Goal: Communication & Community: Answer question/provide support

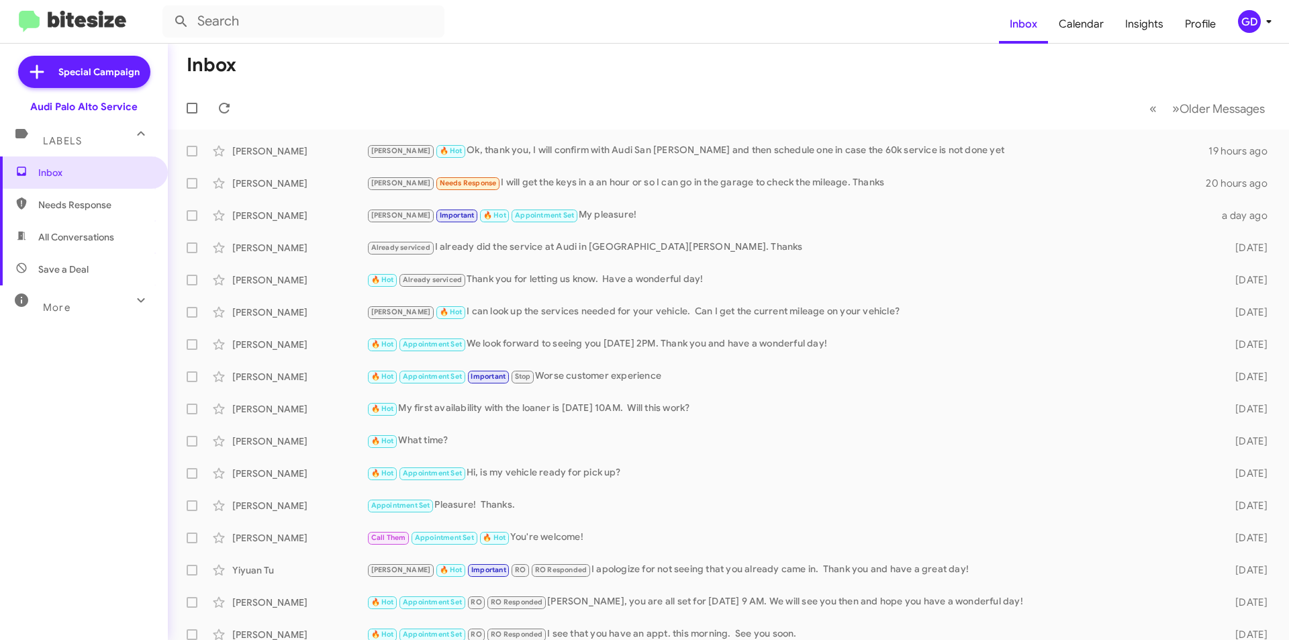
click at [80, 205] on span "Needs Response" at bounding box center [95, 204] width 114 height 13
type input "in:needs-response"
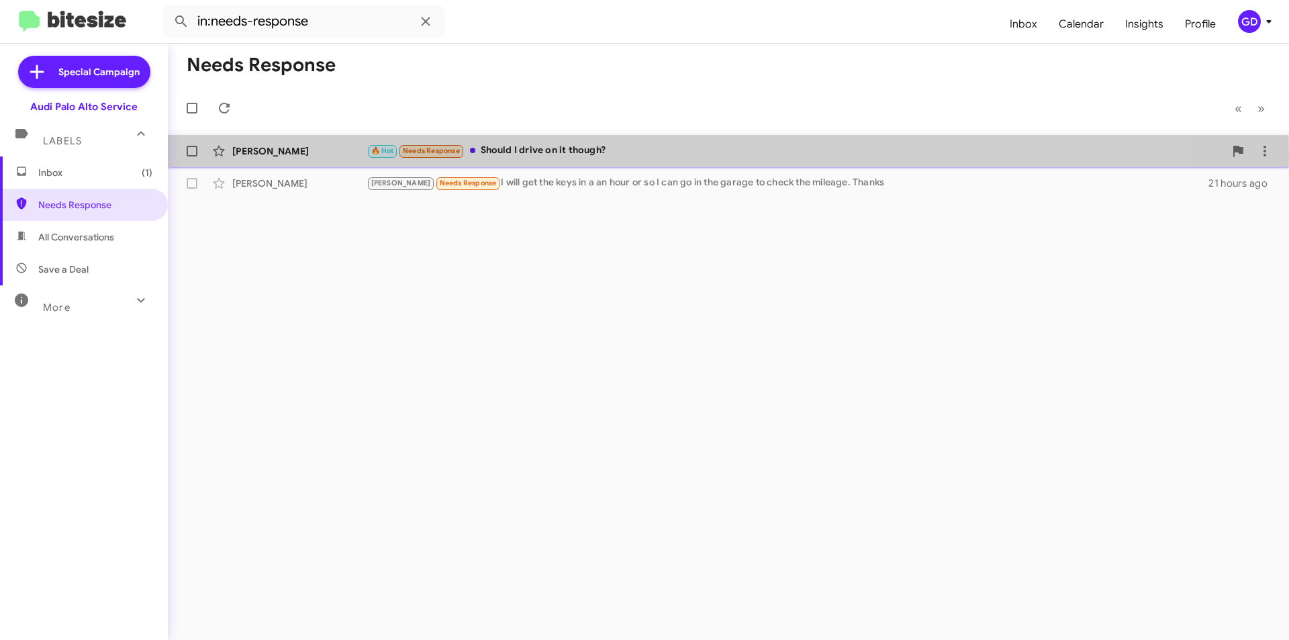
click at [559, 155] on div "🔥 Hot Needs Response Should I drive on it though?" at bounding box center [796, 150] width 858 height 15
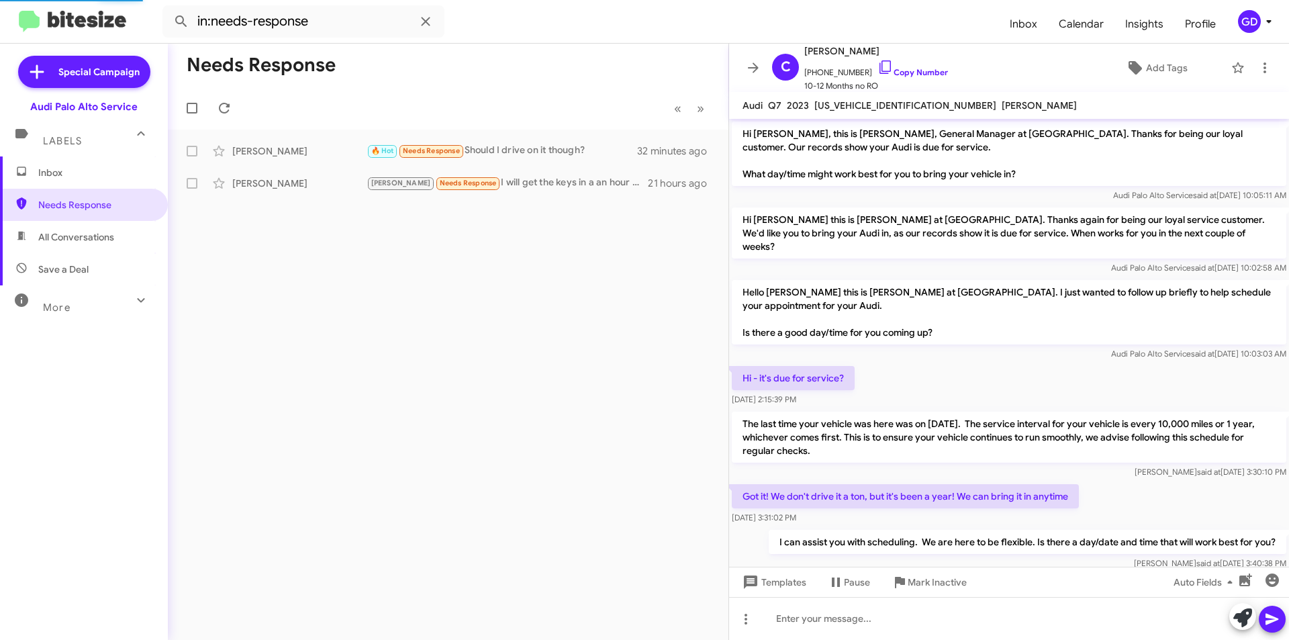
scroll to position [386, 0]
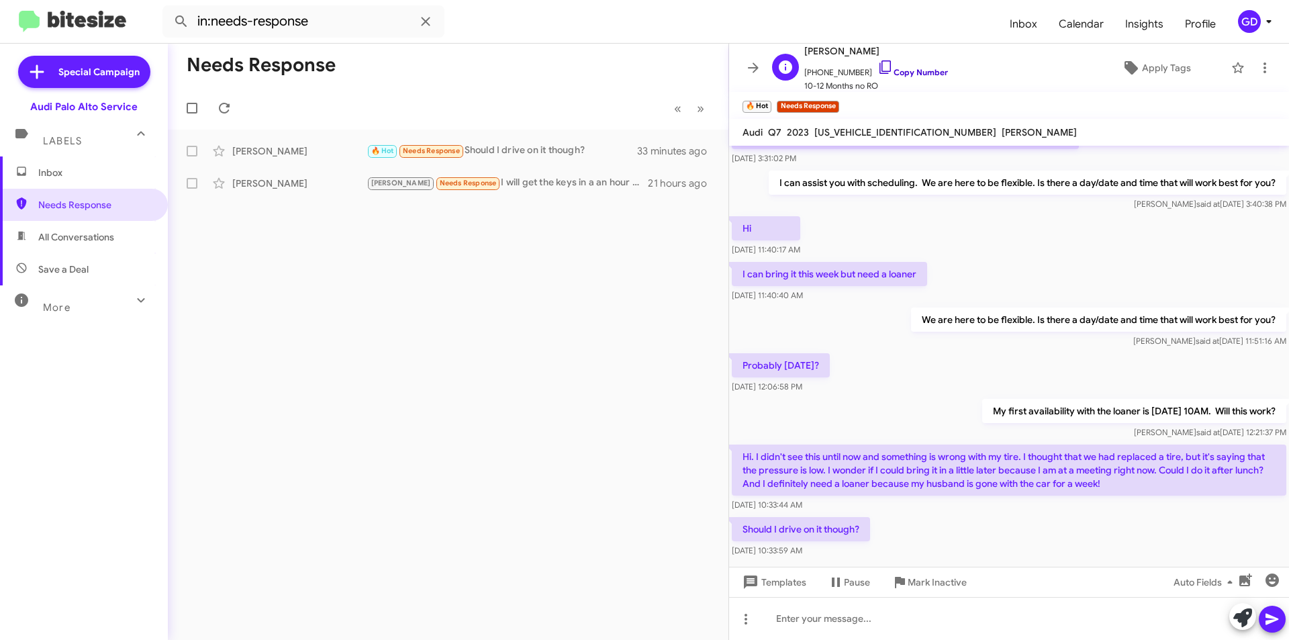
click at [896, 71] on link "Copy Number" at bounding box center [913, 72] width 71 height 10
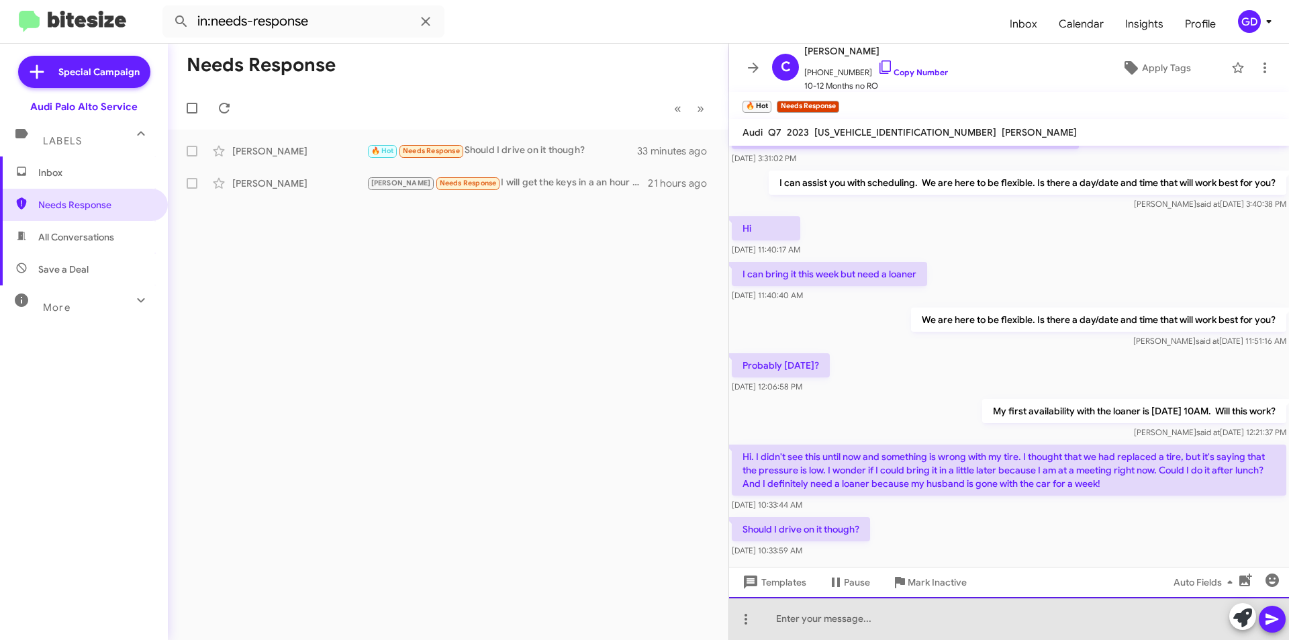
click at [805, 623] on div at bounding box center [1009, 618] width 560 height 43
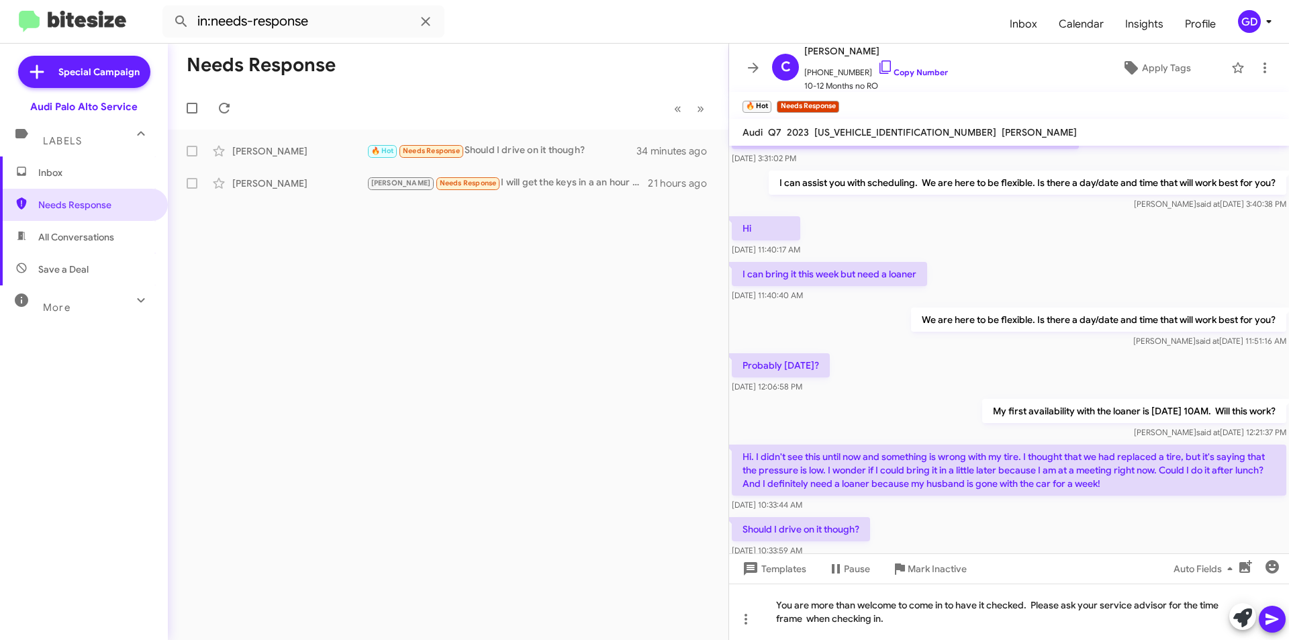
click at [1270, 618] on icon at bounding box center [1272, 619] width 13 height 11
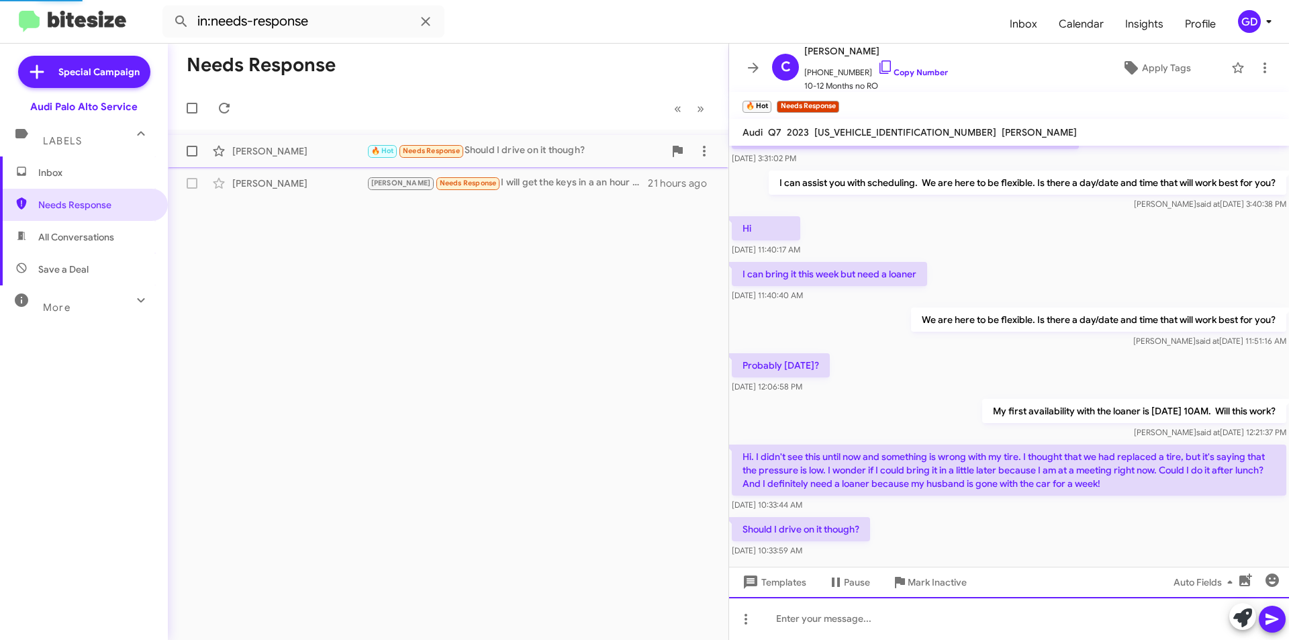
scroll to position [0, 0]
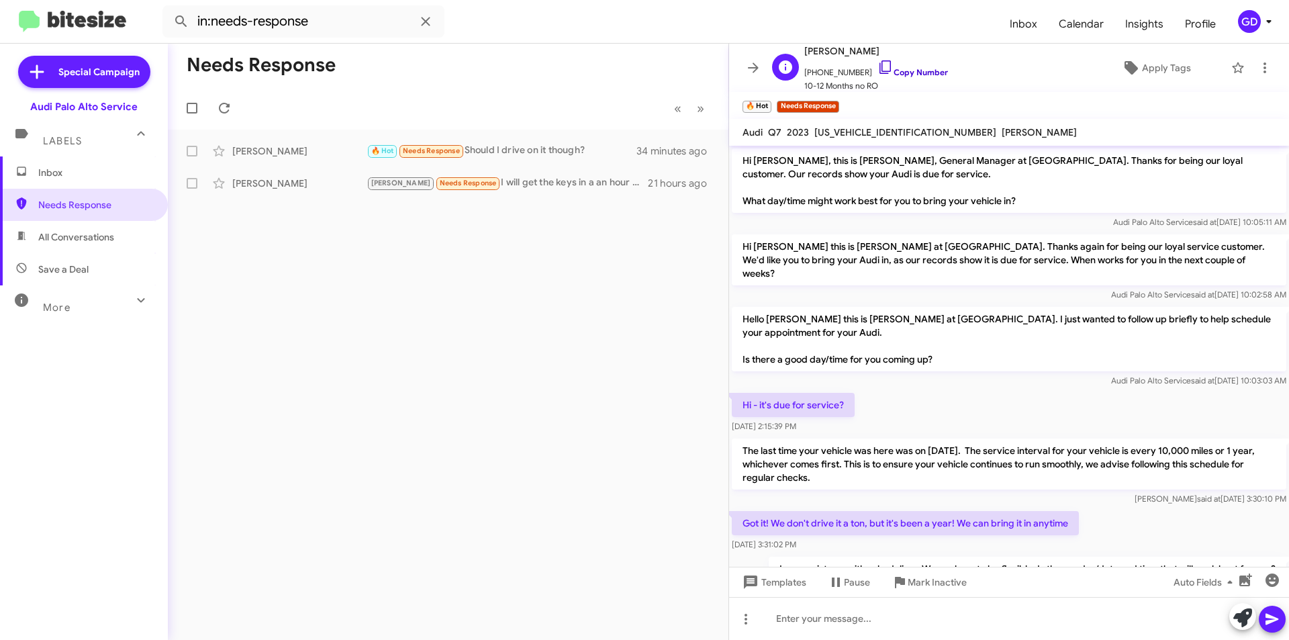
click at [910, 69] on link "Copy Number" at bounding box center [913, 72] width 71 height 10
